Goal: Check status: Check status

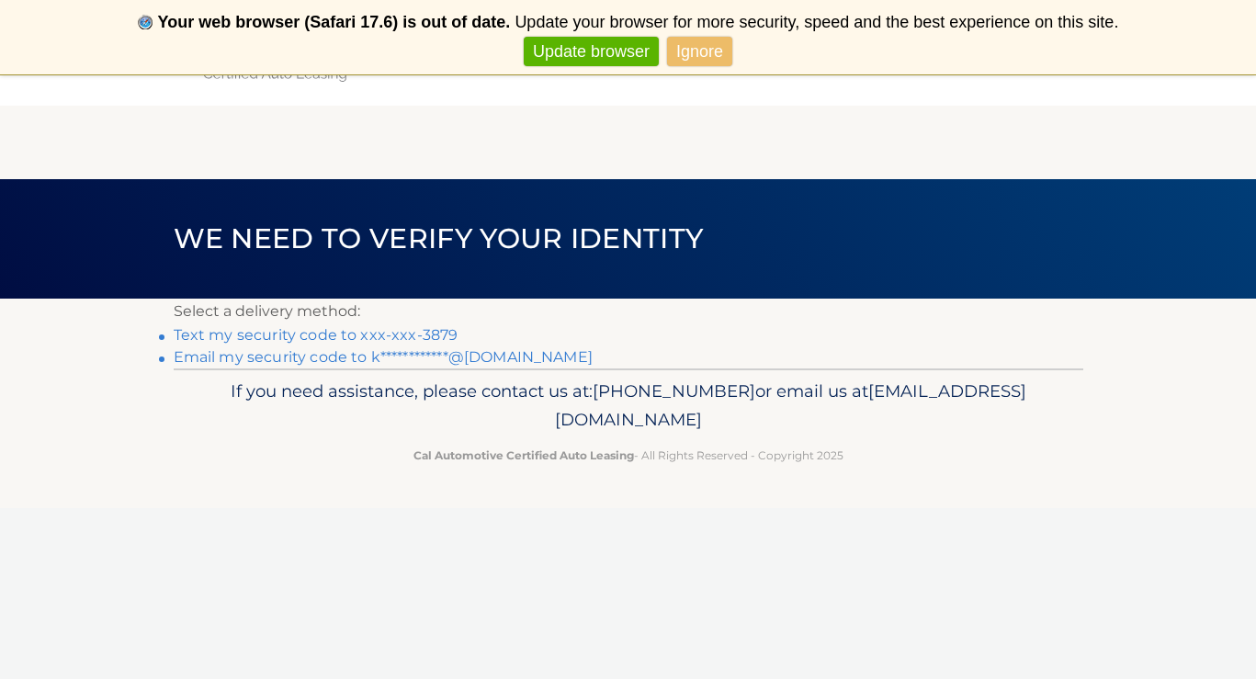
click at [380, 333] on link "Text my security code to xxx-xxx-3879" at bounding box center [316, 334] width 285 height 17
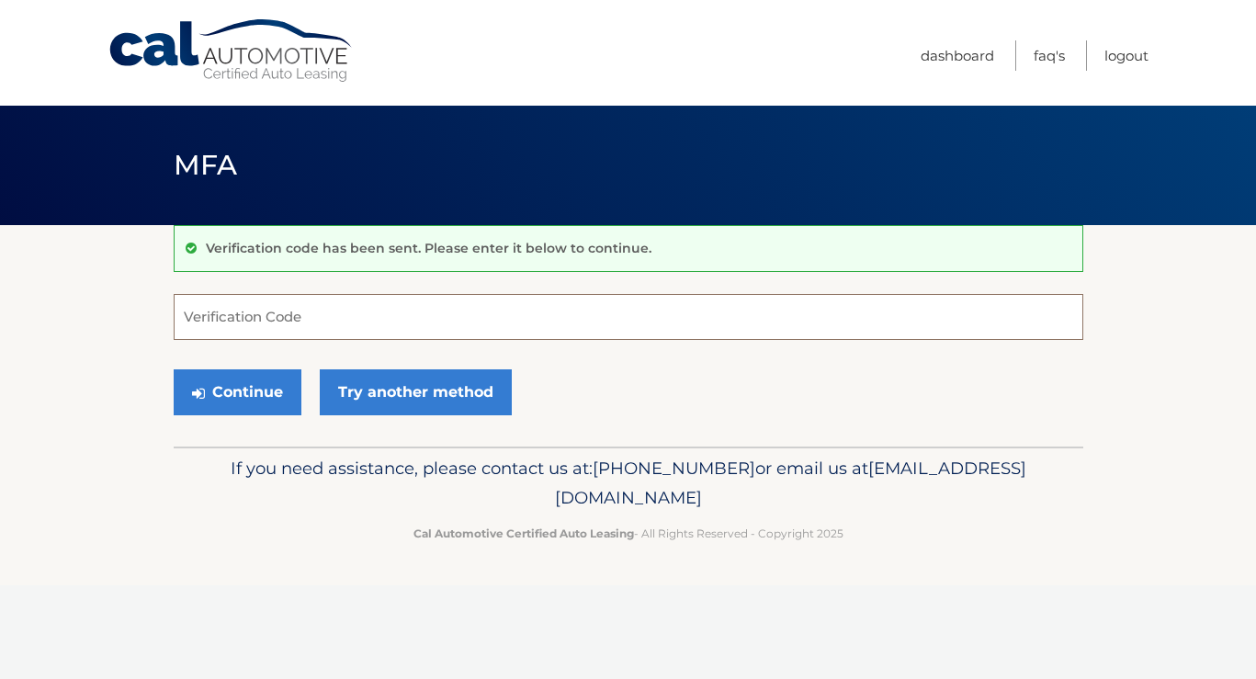
click at [378, 333] on input "Verification Code" at bounding box center [628, 317] width 909 height 46
type input "423521"
click at [243, 395] on button "Continue" at bounding box center [238, 392] width 128 height 46
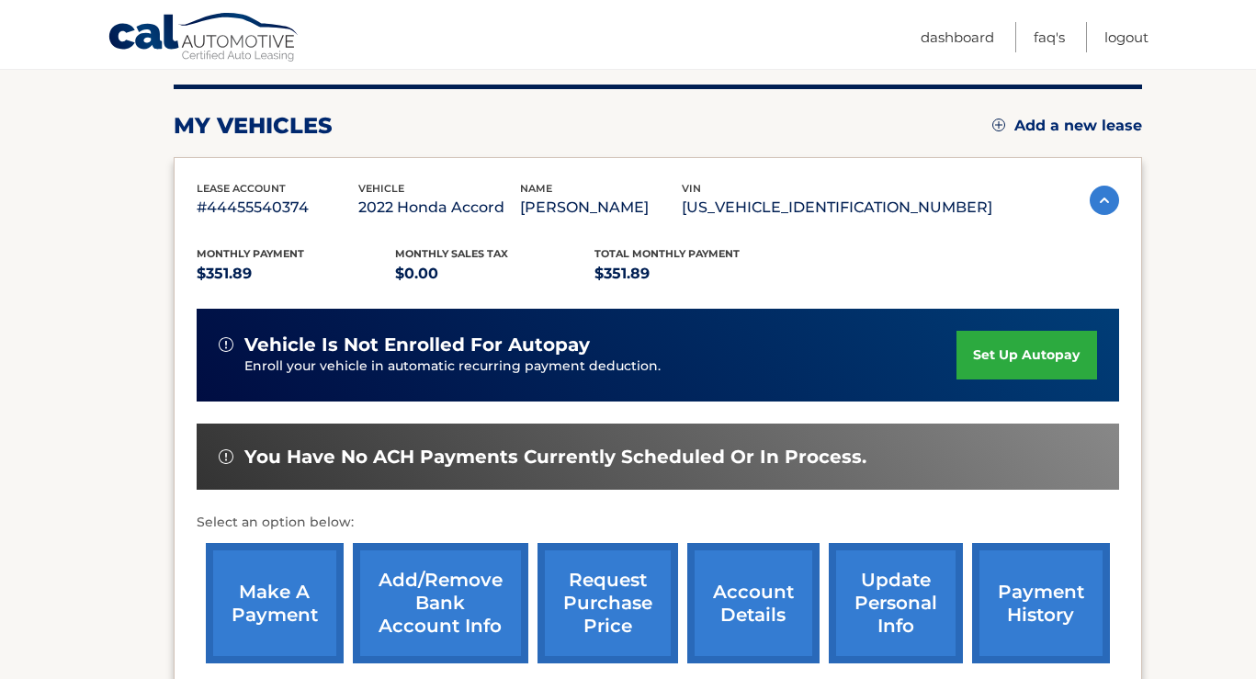
scroll to position [225, 0]
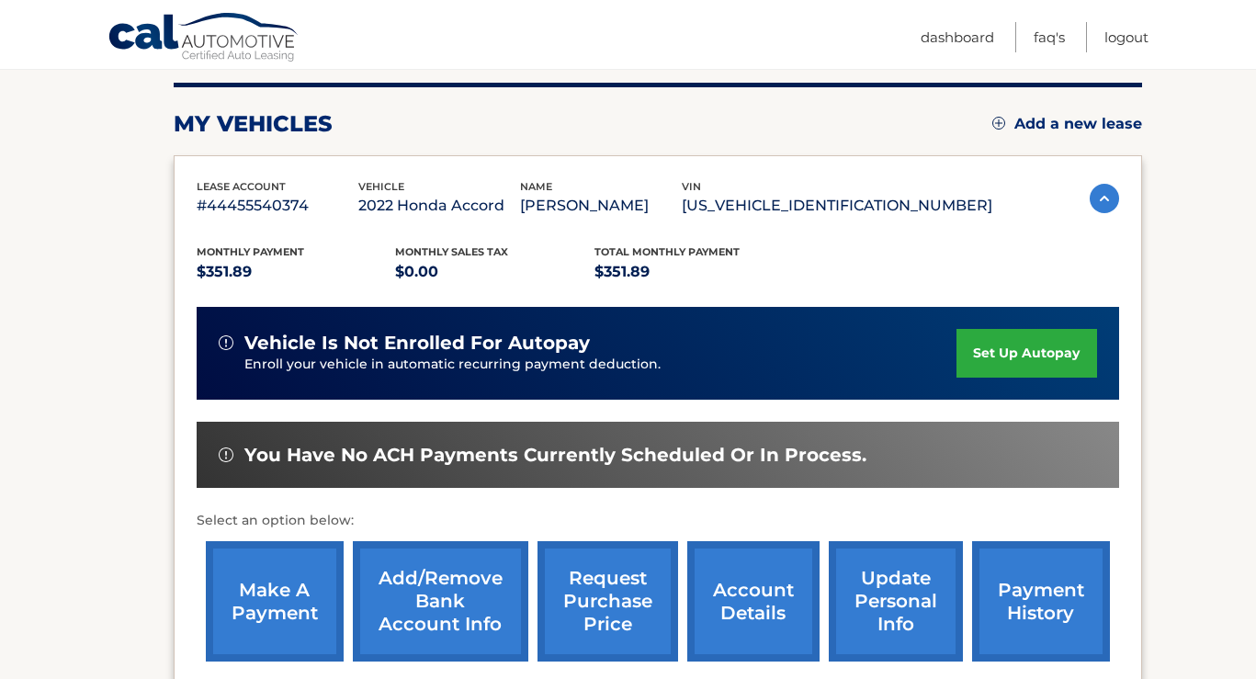
click at [1029, 580] on link "payment history" at bounding box center [1041, 601] width 138 height 120
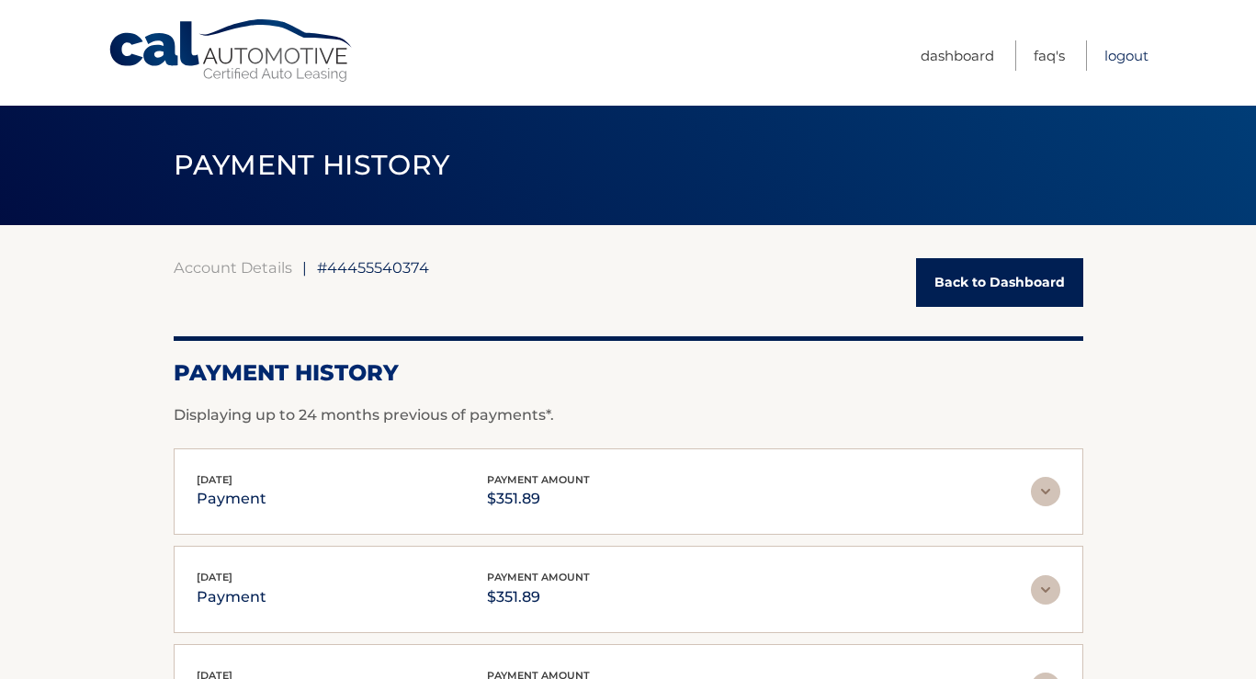
click at [1138, 51] on link "Logout" at bounding box center [1126, 55] width 44 height 30
